Goal: Information Seeking & Learning: Check status

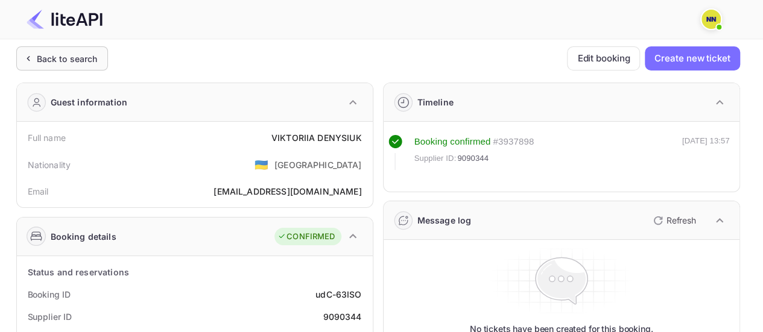
click at [71, 65] on div "Back to search" at bounding box center [67, 58] width 61 height 13
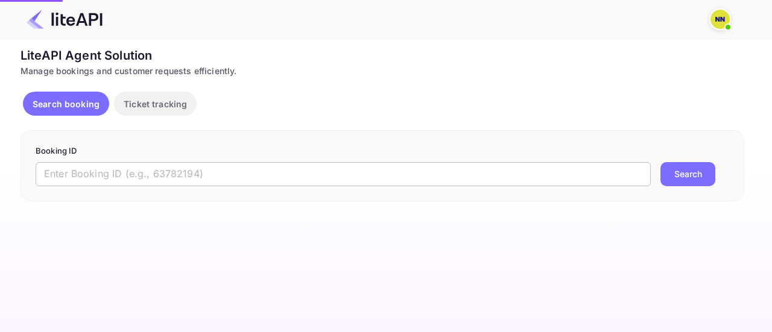
click at [131, 175] on input "text" at bounding box center [343, 174] width 615 height 24
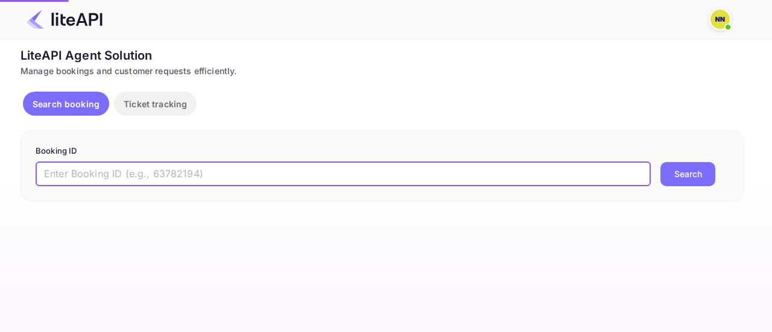
paste input "xxtbwWcCM"
type input "xxtbwWcCM"
click at [660, 162] on button "Search" at bounding box center [687, 174] width 55 height 24
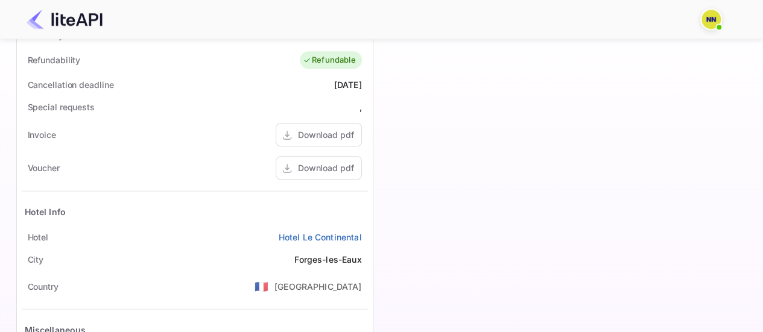
scroll to position [181, 0]
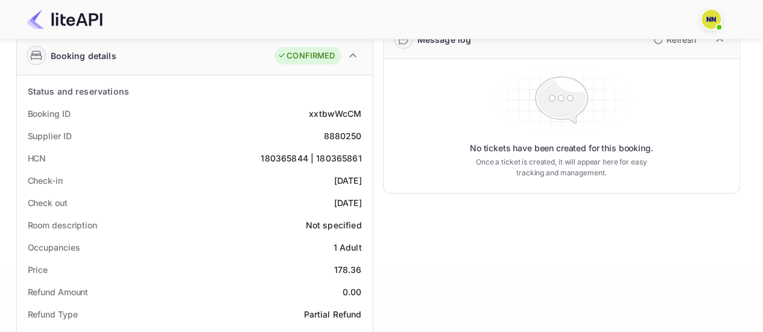
click at [333, 158] on div "180365844 | 180365861" at bounding box center [310, 158] width 101 height 13
copy div "180365844 | 180365861"
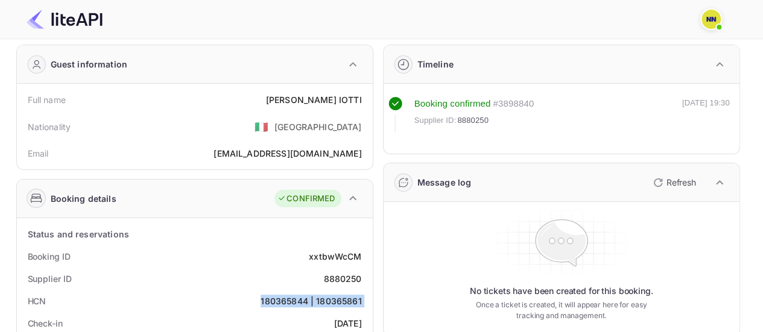
scroll to position [0, 0]
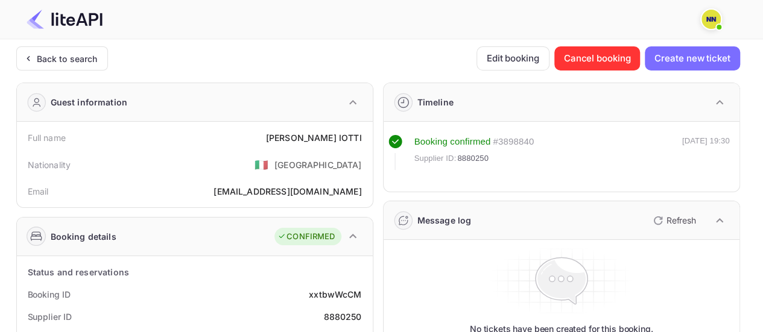
click at [59, 59] on div "Back to search" at bounding box center [67, 58] width 61 height 13
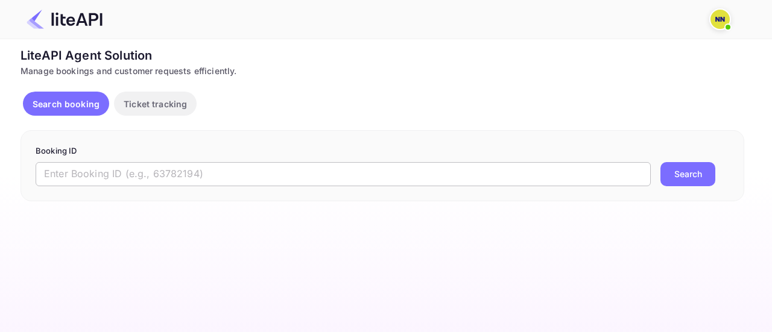
click at [110, 175] on input "text" at bounding box center [343, 174] width 615 height 24
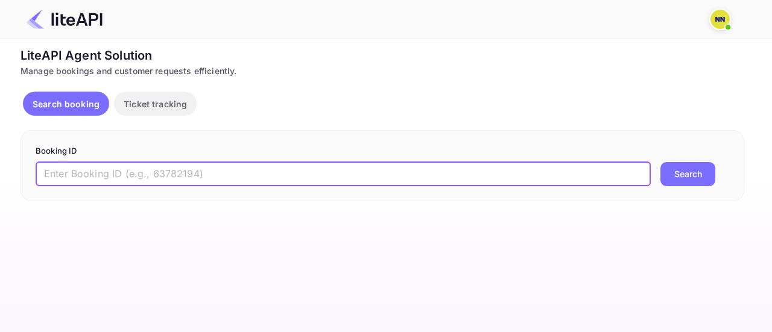
paste input "oDkY2vCN2"
type input "oDkY2vCN2"
click at [660, 162] on button "Search" at bounding box center [687, 174] width 55 height 24
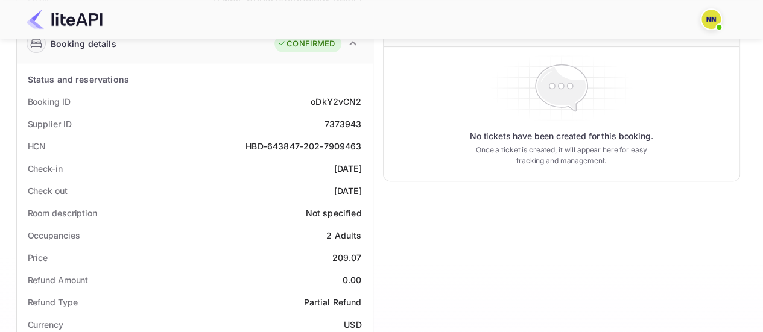
scroll to position [194, 0]
click at [294, 145] on div "HBD-643847-202-7909463" at bounding box center [303, 145] width 116 height 13
copy div "HBD-643847-202-7909463"
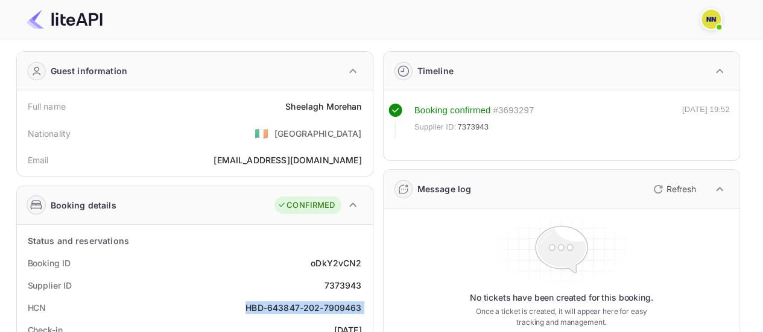
scroll to position [0, 0]
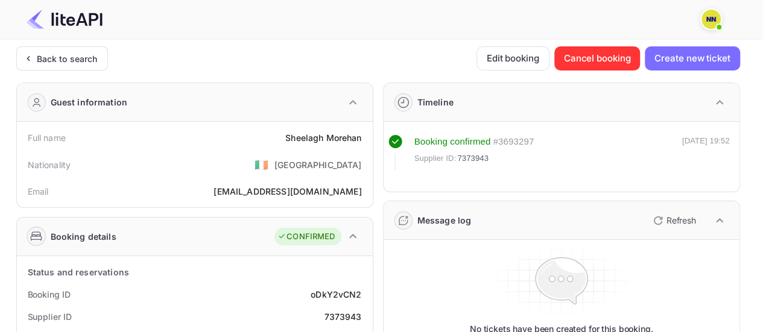
click at [71, 57] on div "Back to search" at bounding box center [67, 58] width 61 height 13
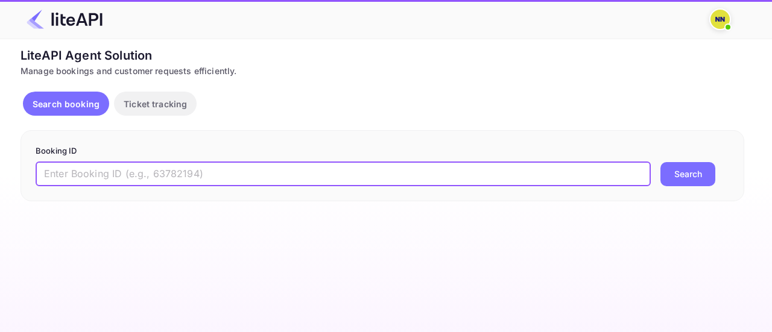
click at [112, 176] on input "text" at bounding box center [343, 174] width 615 height 24
paste input "Dp4PTUn9N"
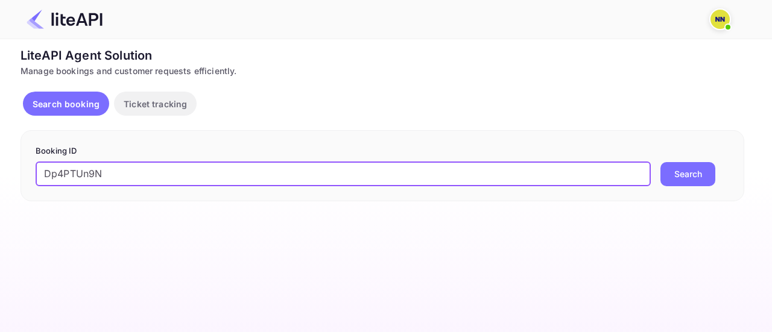
type input "Dp4PTUn9N"
click at [660, 162] on button "Search" at bounding box center [687, 174] width 55 height 24
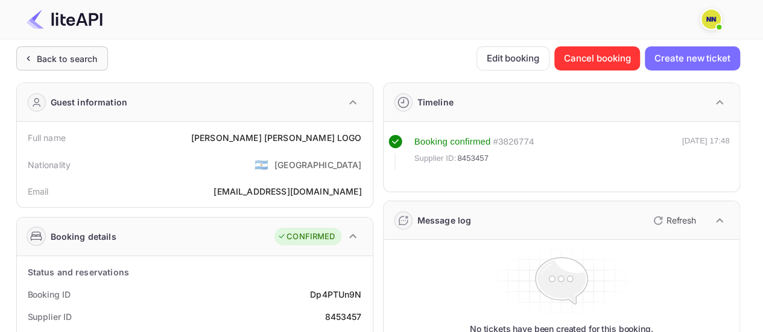
drag, startPoint x: 40, startPoint y: 45, endPoint x: 47, endPoint y: 52, distance: 10.3
click at [47, 52] on div "Back to search" at bounding box center [67, 58] width 61 height 13
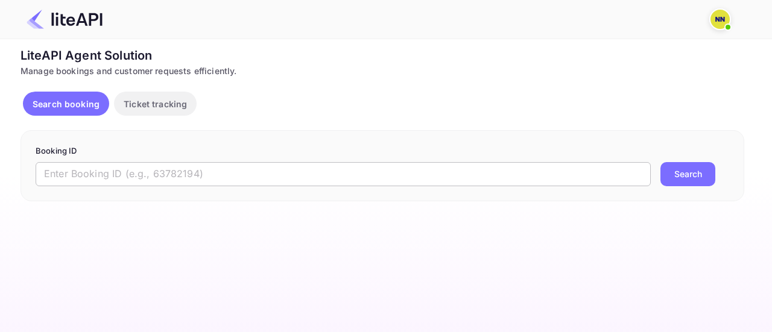
click at [200, 182] on input "text" at bounding box center [343, 174] width 615 height 24
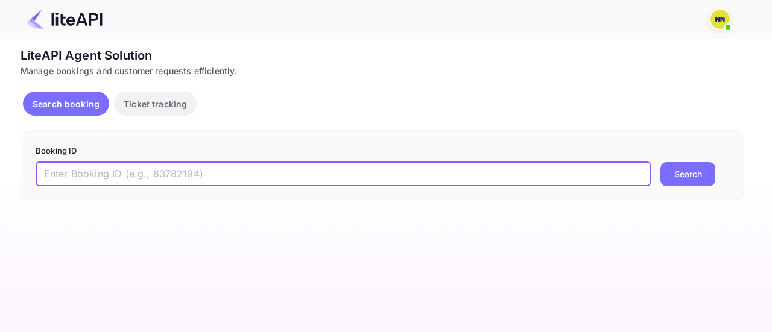
paste input "ha2tpRW0P"
type input "ha2tpRW0P"
click at [660, 162] on button "Search" at bounding box center [687, 174] width 55 height 24
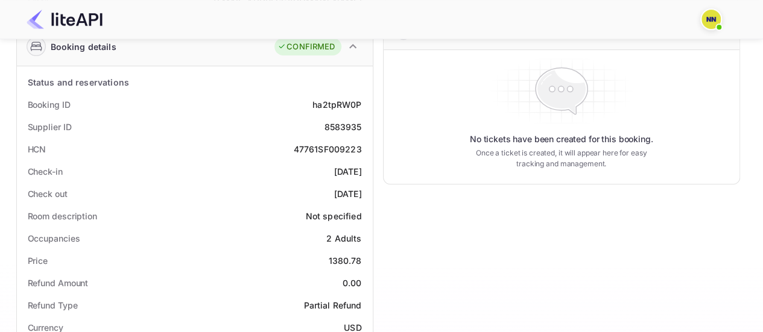
scroll to position [105, 0]
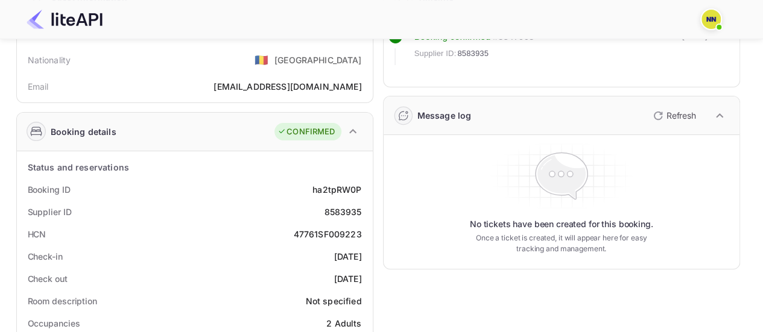
click at [332, 236] on div "47761SF009223" at bounding box center [328, 234] width 68 height 13
copy div "47761SF009223"
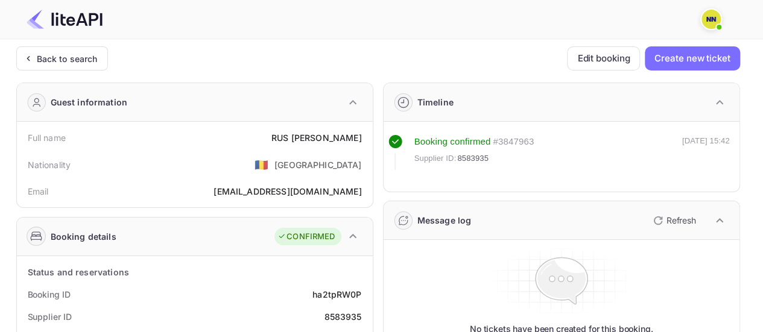
scroll to position [0, 0]
click at [100, 62] on div "Back to search" at bounding box center [62, 58] width 92 height 24
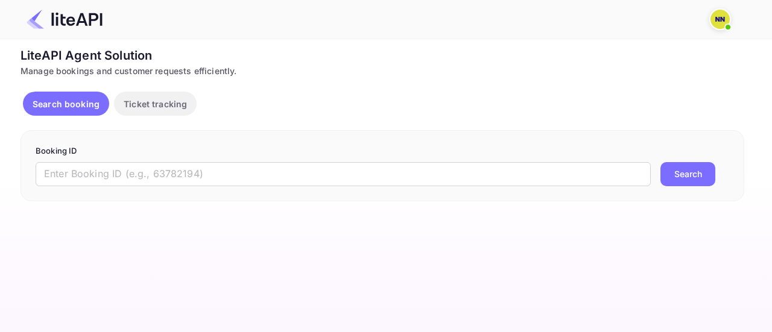
click at [157, 160] on form "Booking ID ​ Search" at bounding box center [382, 165] width 693 height 41
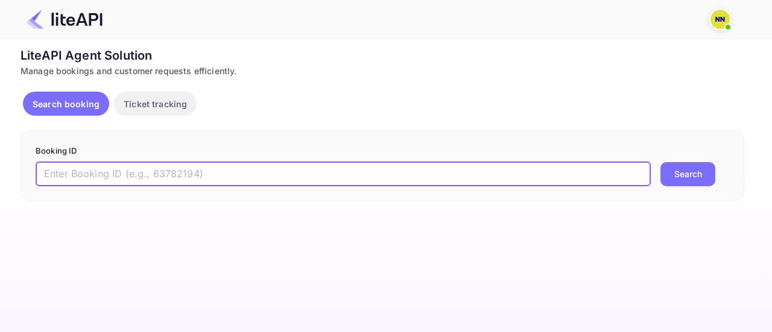
click at [156, 169] on input "text" at bounding box center [343, 174] width 615 height 24
paste input "SUkq0MC2P"
type input "SUkq0MC2P"
click at [660, 162] on button "Search" at bounding box center [687, 174] width 55 height 24
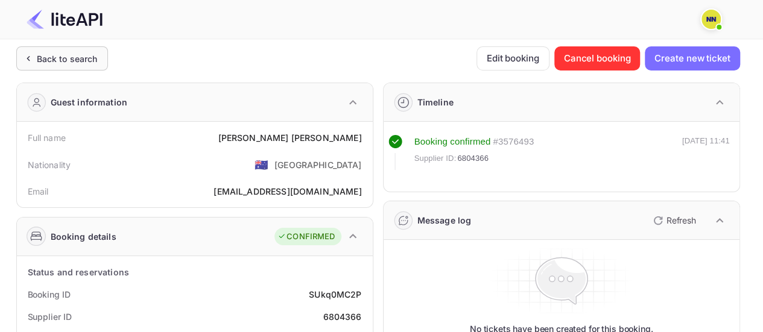
click at [45, 61] on div "Back to search" at bounding box center [67, 58] width 61 height 13
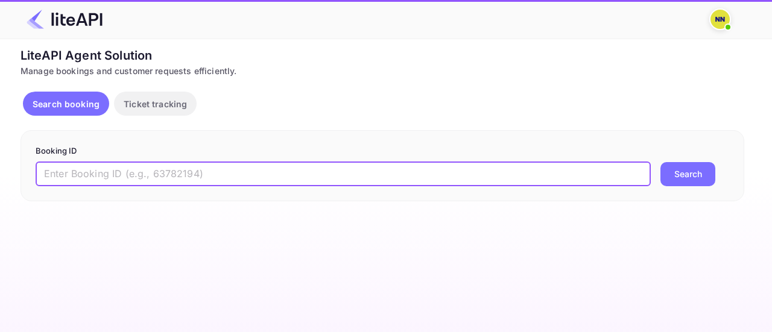
click at [148, 171] on input "text" at bounding box center [343, 174] width 615 height 24
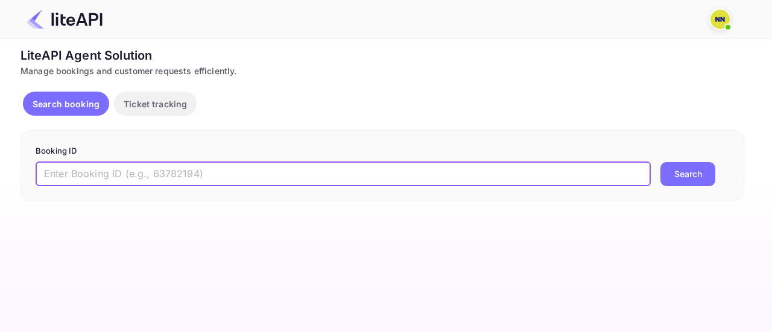
paste input "YO4EMat_K"
type input "YO4EMat_K"
click at [660, 162] on button "Search" at bounding box center [687, 174] width 55 height 24
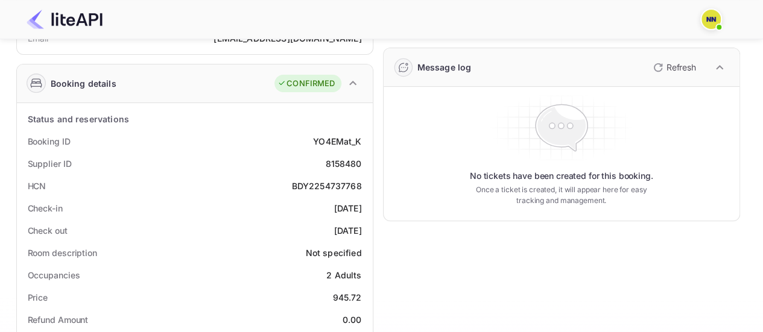
scroll to position [105, 0]
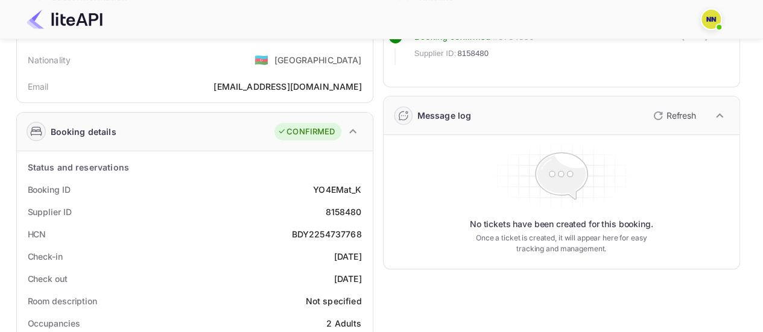
click at [318, 228] on div "BDY2254737768" at bounding box center [327, 234] width 70 height 13
click at [321, 230] on div "BDY2254737768" at bounding box center [327, 234] width 70 height 13
copy div "BDY2254737768"
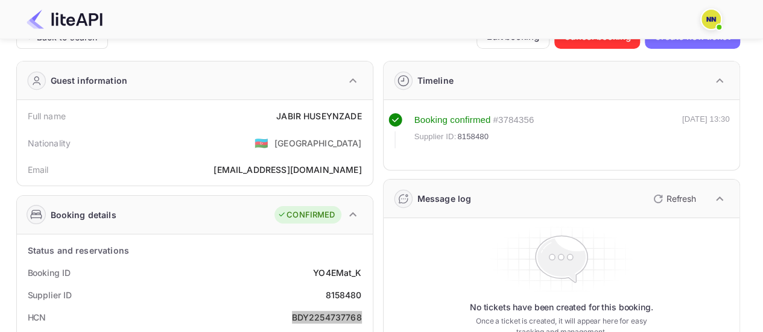
scroll to position [0, 0]
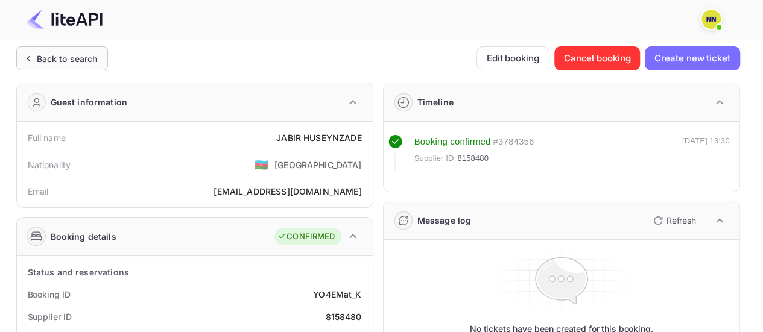
click at [90, 63] on div "Back to search" at bounding box center [67, 58] width 61 height 13
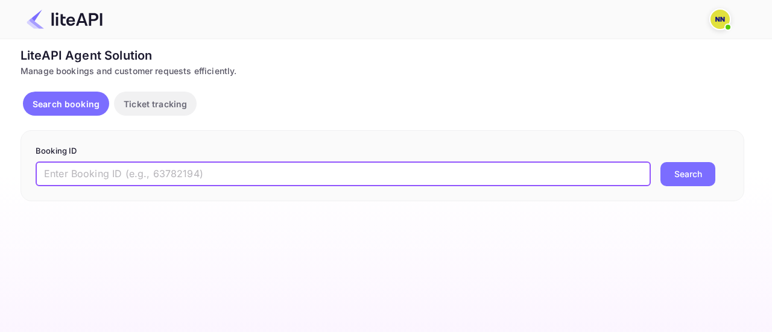
click at [163, 174] on input "text" at bounding box center [343, 174] width 615 height 24
paste input "q4nQRztK8"
type input "q4nQRztK8"
click at [660, 162] on button "Search" at bounding box center [687, 174] width 55 height 24
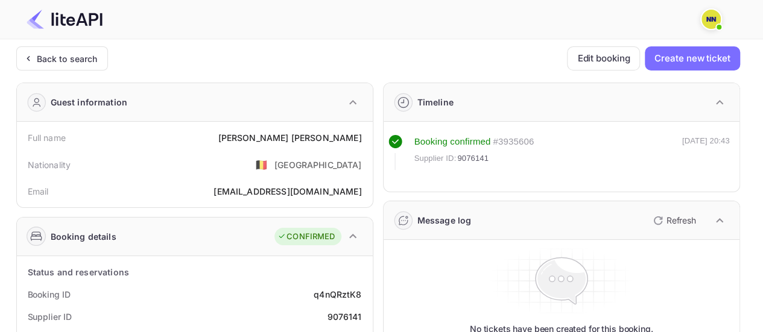
scroll to position [60, 0]
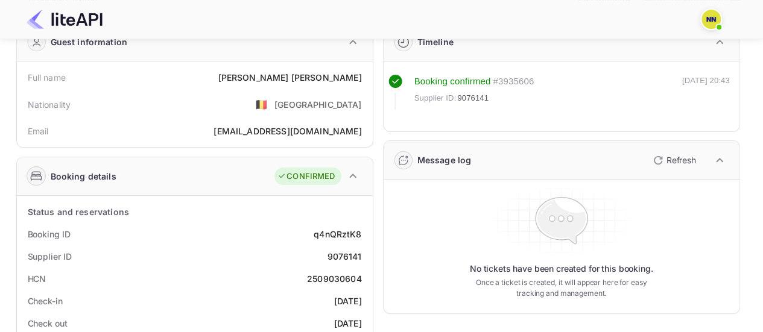
click at [322, 279] on div "2509030604" at bounding box center [334, 278] width 55 height 13
copy div "2509030604"
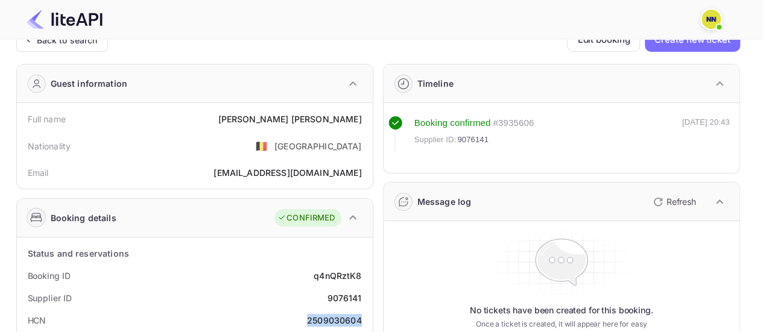
scroll to position [0, 0]
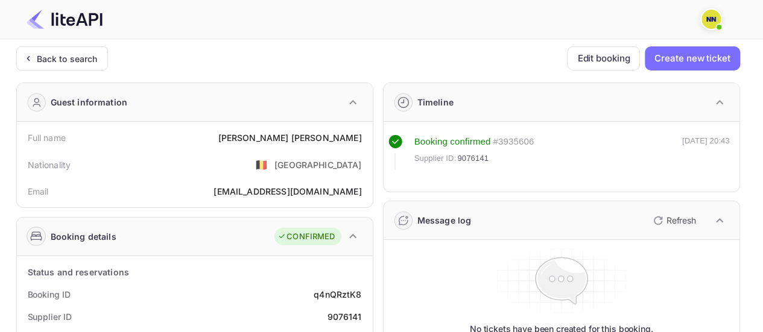
click at [90, 69] on div "Back to search" at bounding box center [62, 58] width 92 height 24
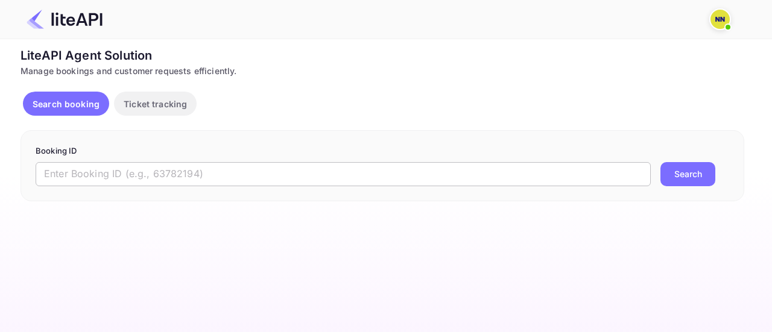
click at [134, 181] on input "text" at bounding box center [343, 174] width 615 height 24
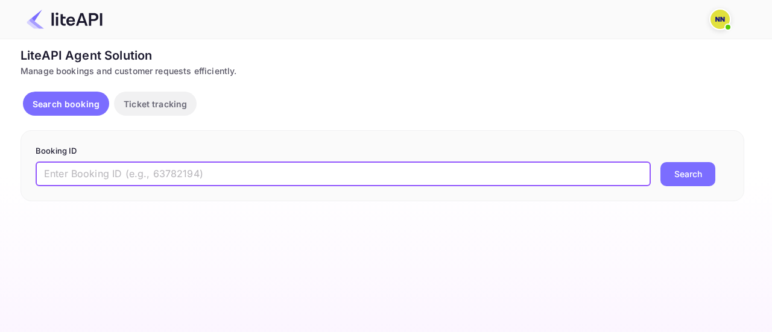
paste input "CwVi8BHVS"
type input "CwVi8BHVS"
click at [660, 162] on button "Search" at bounding box center [687, 174] width 55 height 24
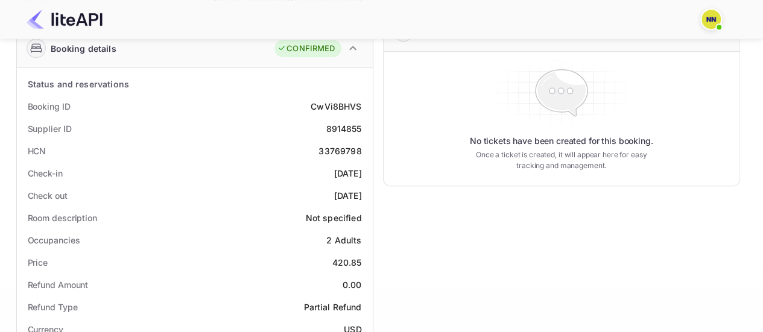
scroll to position [189, 0]
click at [324, 147] on div "33769798" at bounding box center [339, 149] width 43 height 13
copy div "33769798"
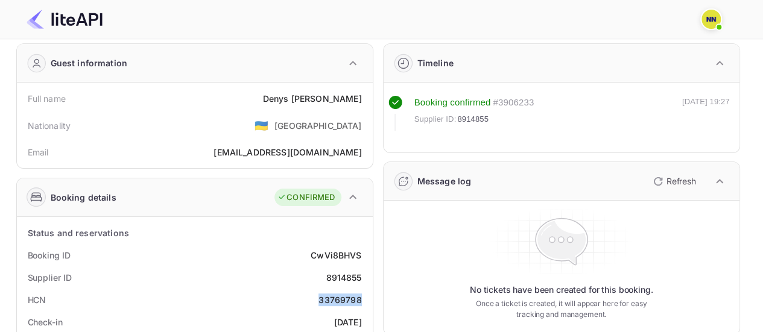
scroll to position [0, 0]
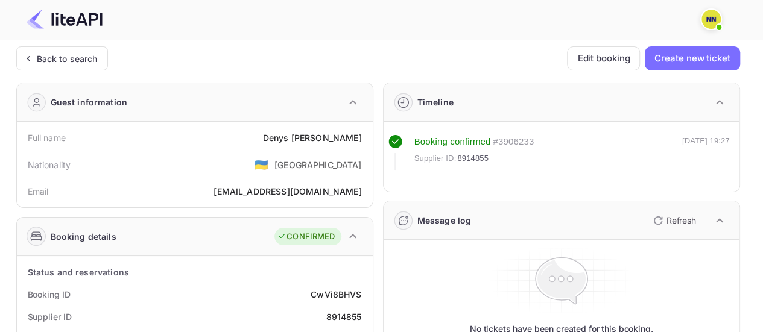
click at [84, 63] on div "Back to search" at bounding box center [67, 58] width 61 height 13
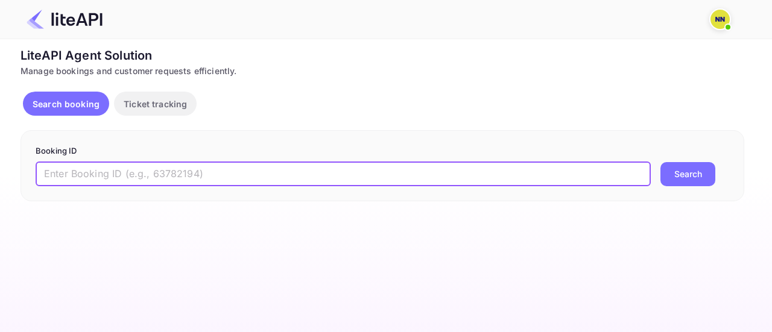
click at [151, 168] on input "text" at bounding box center [343, 174] width 615 height 24
paste input "p93dMSXrh"
type input "p93dMSXrh"
click at [660, 162] on button "Search" at bounding box center [687, 174] width 55 height 24
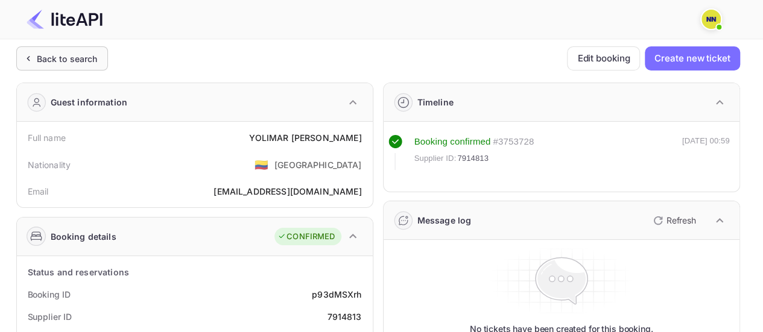
click at [45, 67] on div "Back to search" at bounding box center [62, 58] width 92 height 24
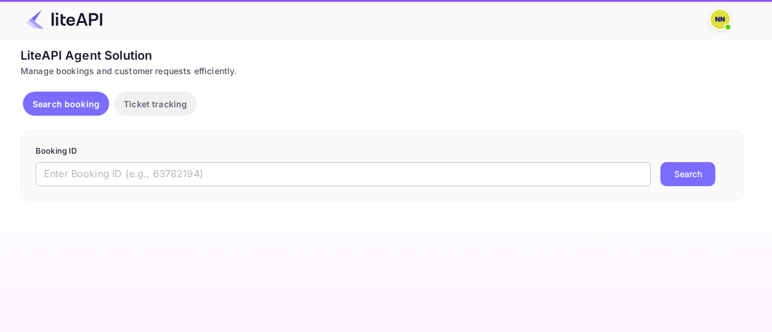
click at [148, 172] on input "text" at bounding box center [343, 174] width 615 height 24
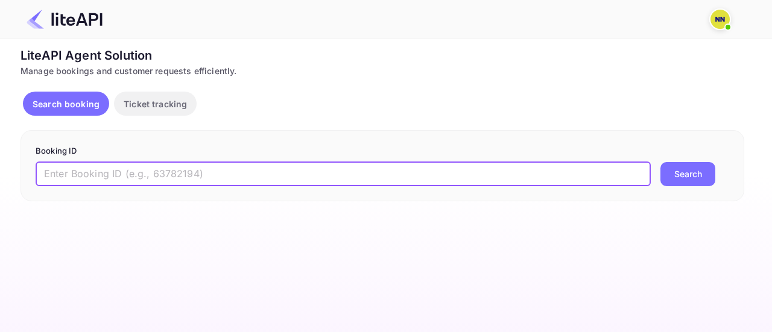
paste input "QSRnc3TCY"
type input "QSRnc3TCY"
click at [660, 162] on button "Search" at bounding box center [687, 174] width 55 height 24
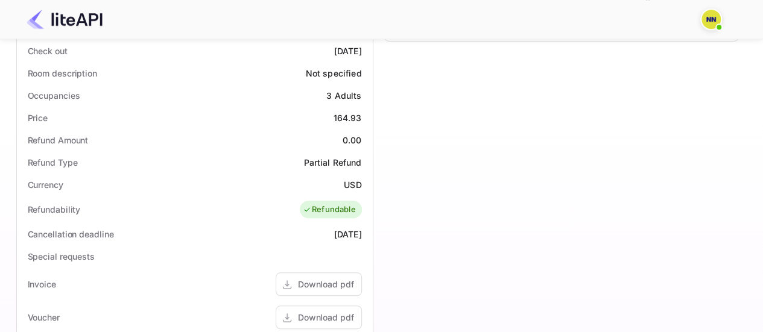
scroll to position [200, 0]
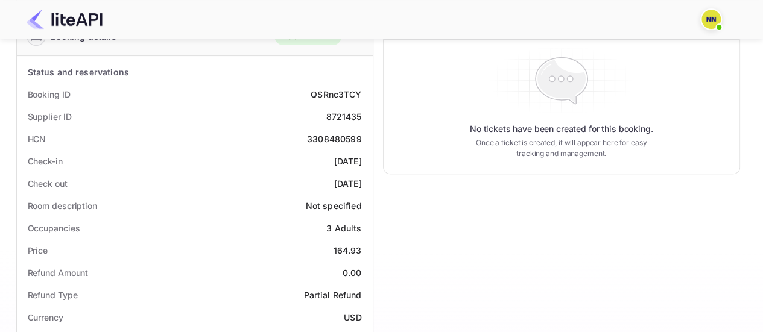
click at [338, 140] on div "3308480599" at bounding box center [334, 139] width 55 height 13
copy div "3308480599"
